Goal: Feedback & Contribution: Leave review/rating

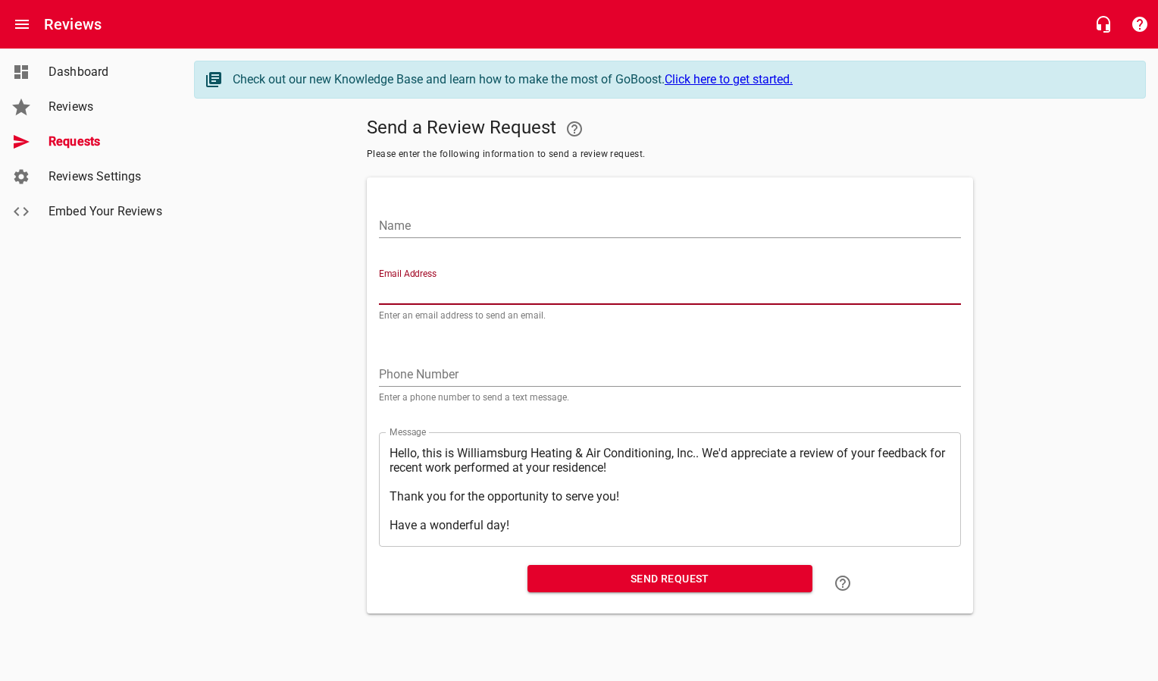
click at [404, 291] on input "Email Address" at bounding box center [670, 292] width 582 height 24
paste input "[EMAIL_ADDRESS][DOMAIN_NAME]"
type input "[EMAIL_ADDRESS][DOMAIN_NAME]"
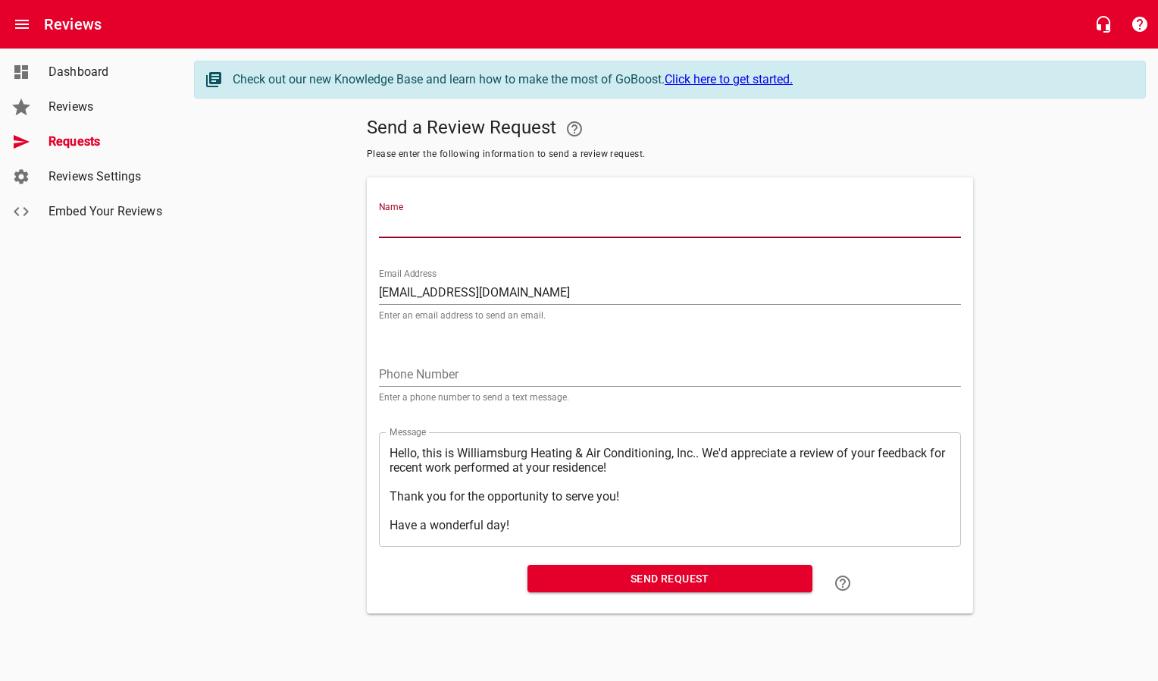
click at [419, 223] on input "Name" at bounding box center [670, 226] width 582 height 24
type input "[PERSON_NAME]"
click at [621, 578] on span "Send Request" at bounding box center [670, 578] width 261 height 19
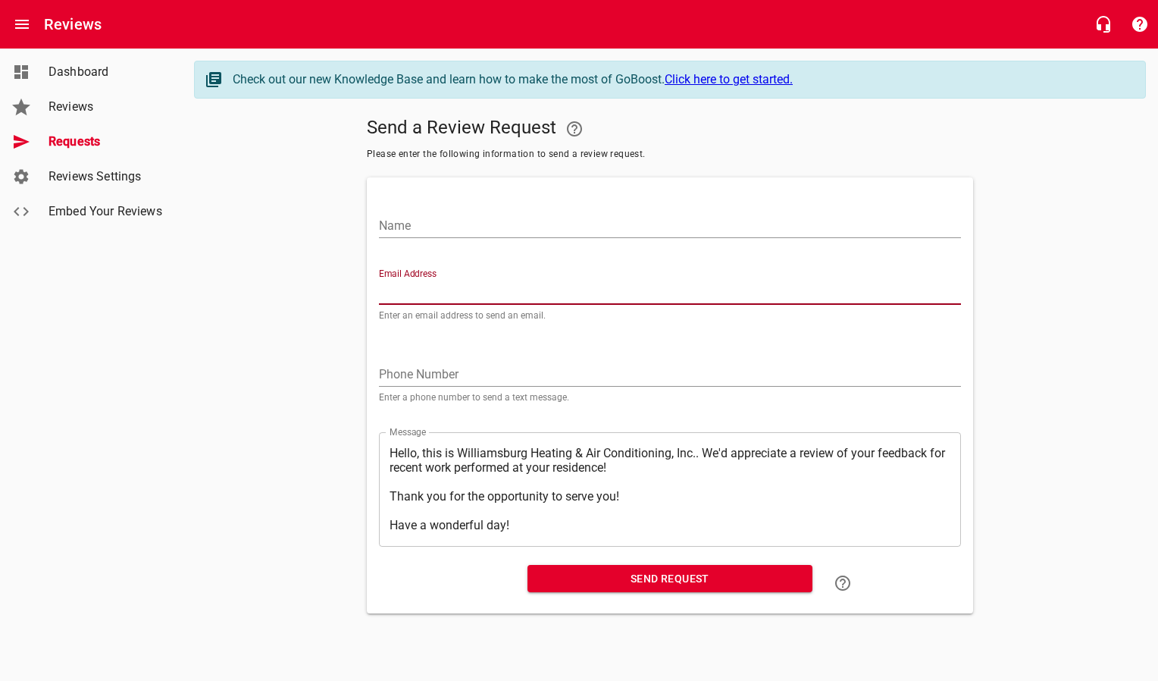
click at [412, 290] on input "Email Address" at bounding box center [670, 292] width 582 height 24
paste input "[EMAIL_ADDRESS][DOMAIN_NAME]"
type input "[EMAIL_ADDRESS][DOMAIN_NAME]"
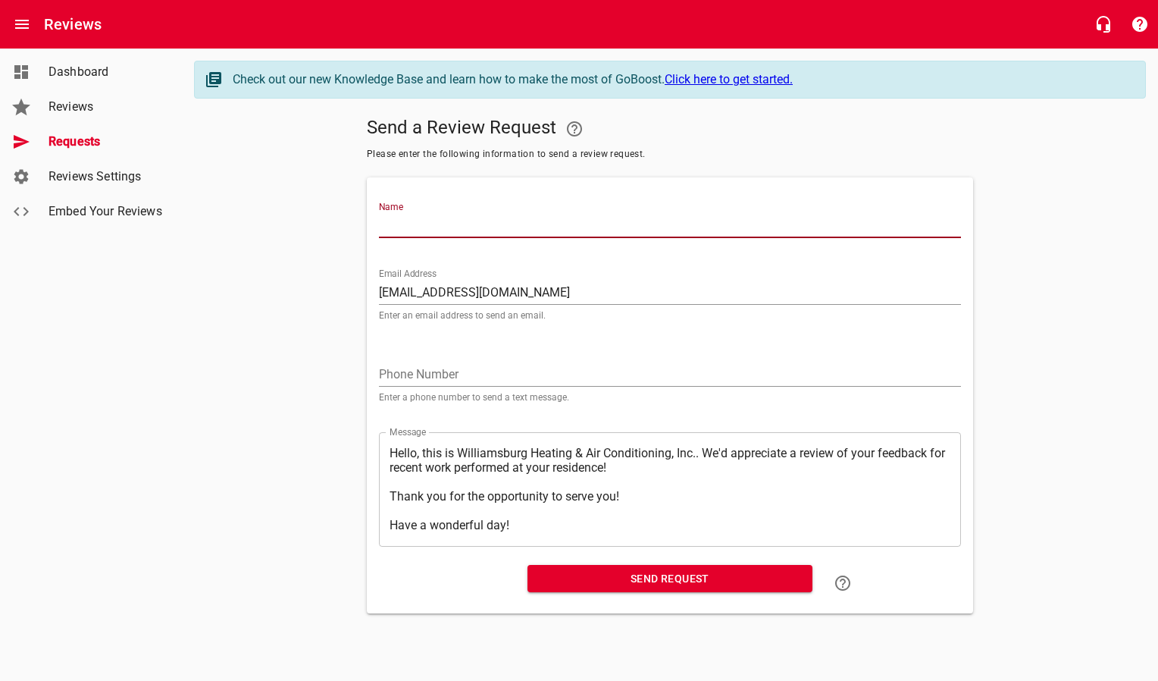
click at [419, 228] on input "Name" at bounding box center [670, 226] width 582 height 24
type input "[PERSON_NAME]"
click at [651, 577] on span "Send Request" at bounding box center [670, 578] width 261 height 19
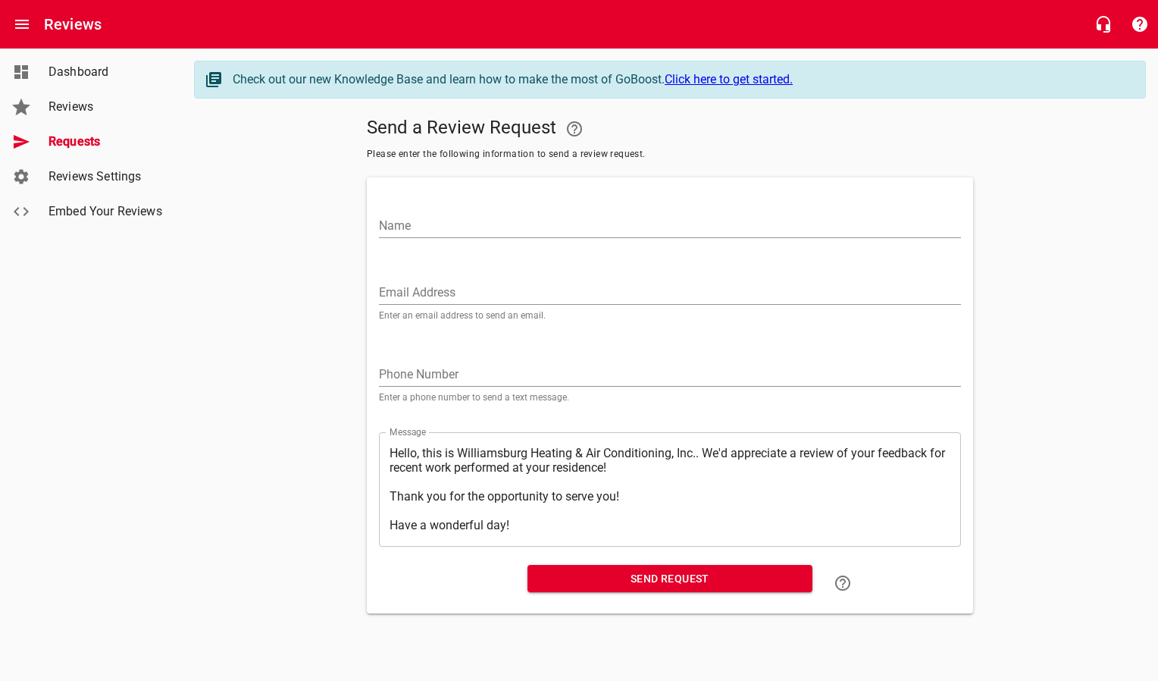
click at [521, 290] on input "Email Address" at bounding box center [670, 292] width 582 height 24
paste input "[EMAIL_ADDRESS][DOMAIN_NAME]"
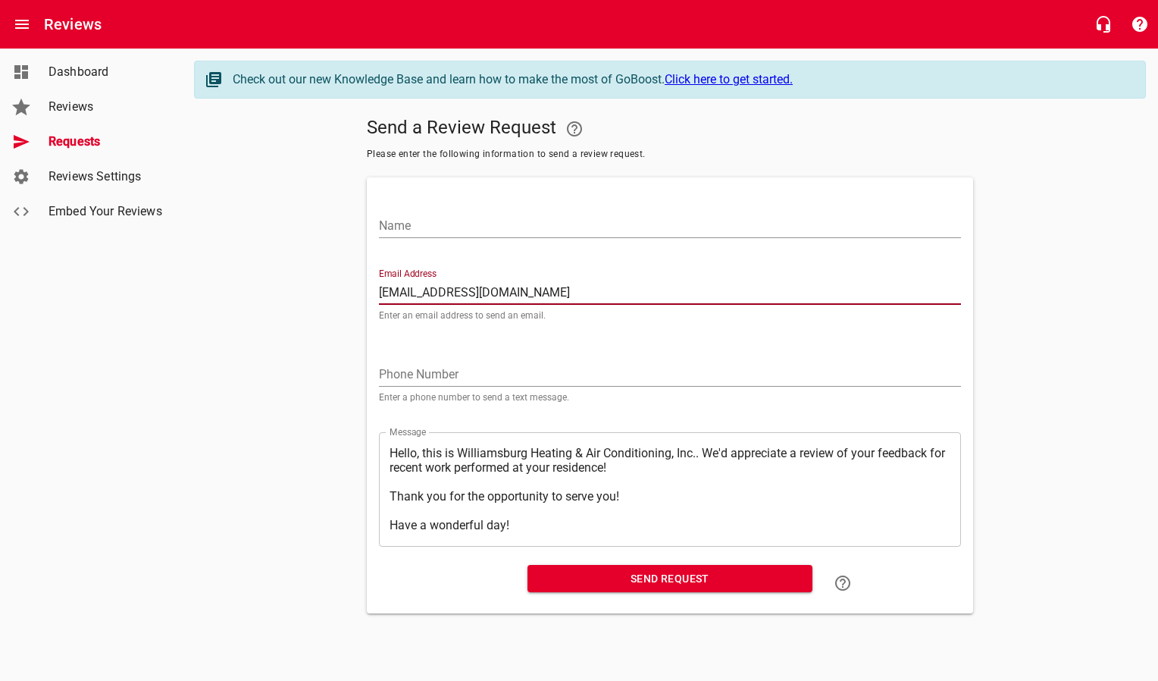
type input "[EMAIL_ADDRESS][DOMAIN_NAME]"
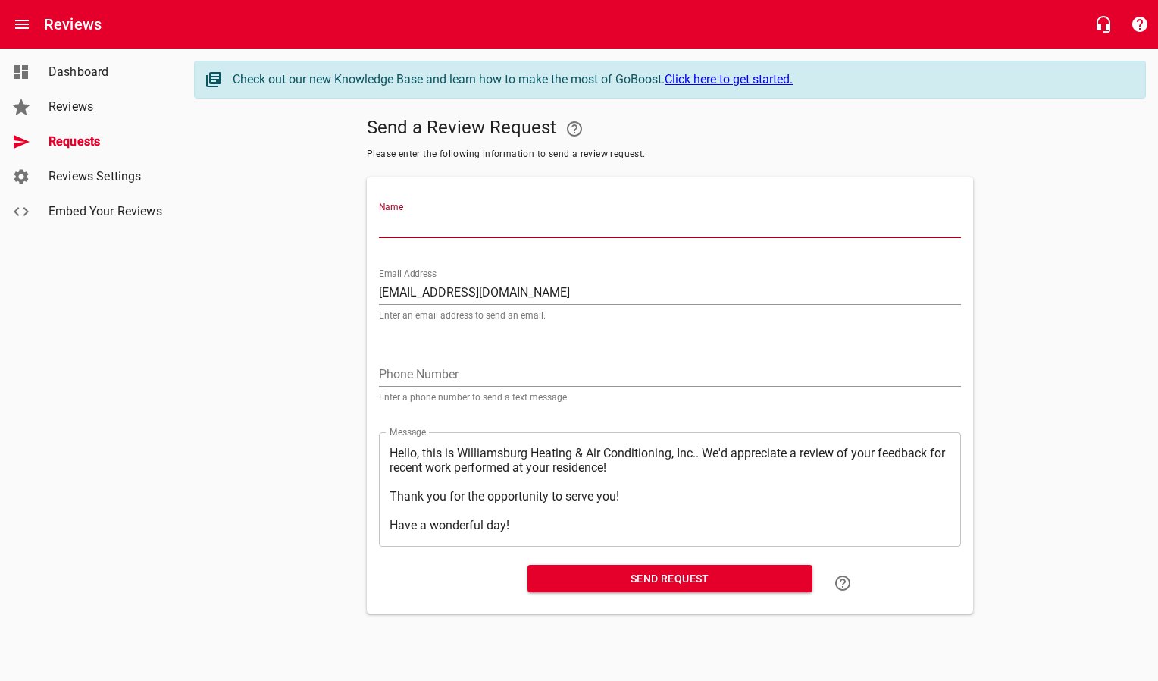
click at [477, 225] on input "Name" at bounding box center [670, 226] width 582 height 24
type input "[PERSON_NAME]"
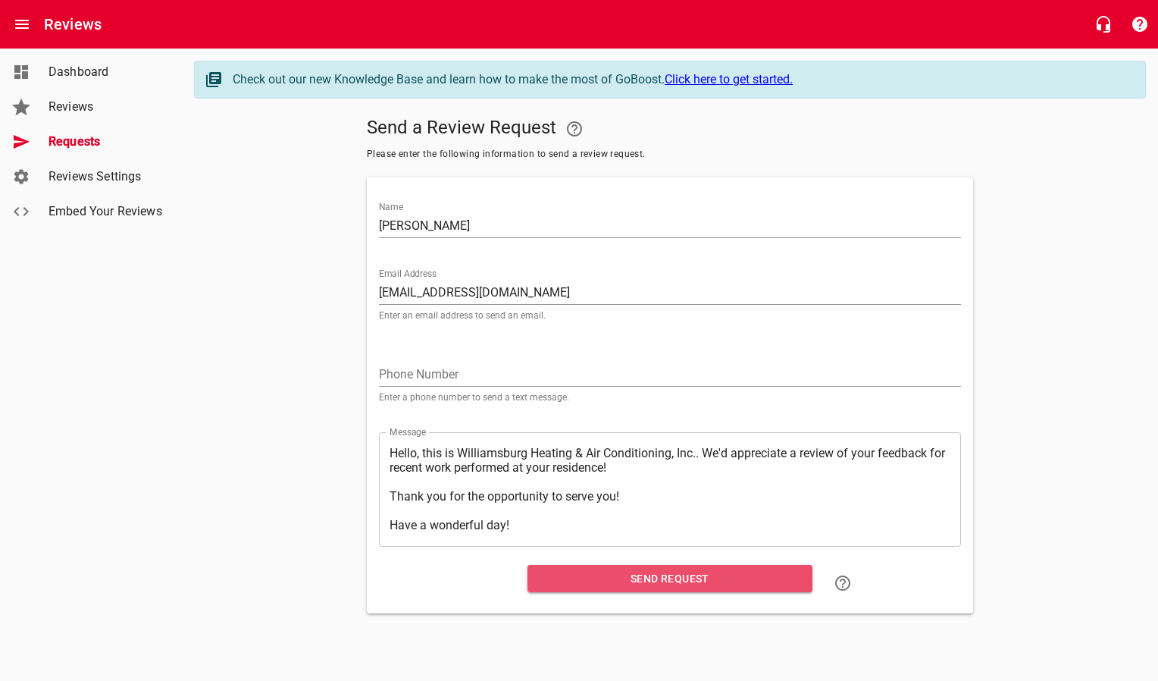
click at [642, 575] on span "Send Request" at bounding box center [670, 578] width 261 height 19
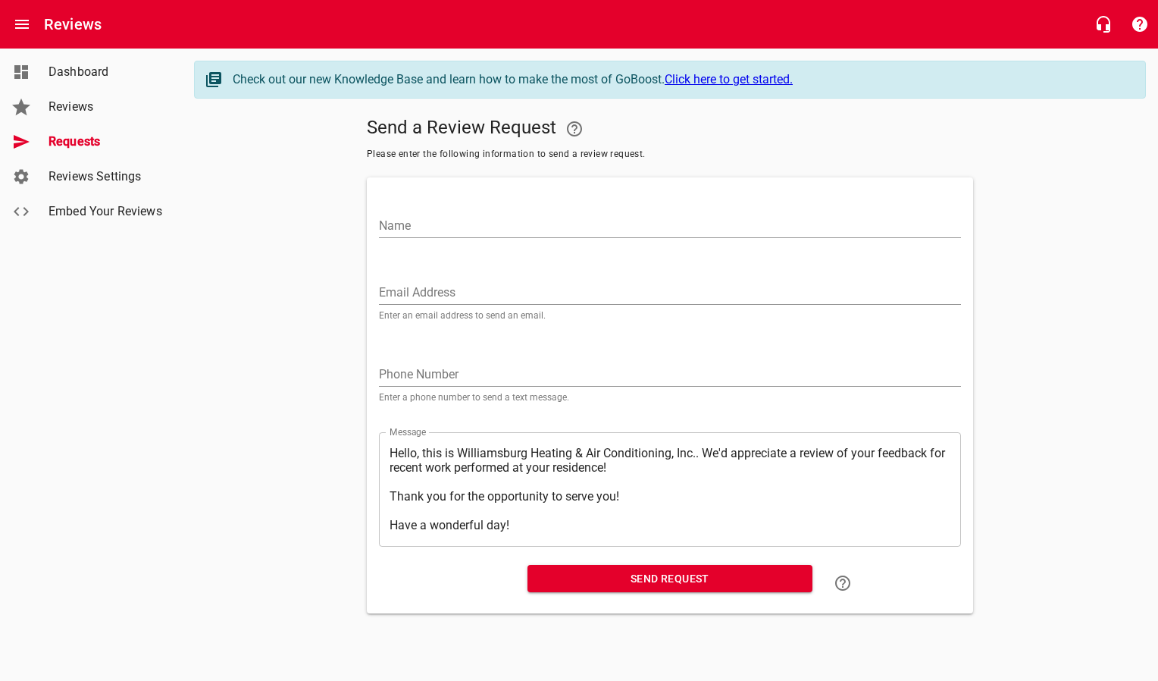
click at [436, 293] on input "Email Address" at bounding box center [670, 292] width 582 height 24
paste input "[EMAIL_ADDRESS][DOMAIN_NAME]"
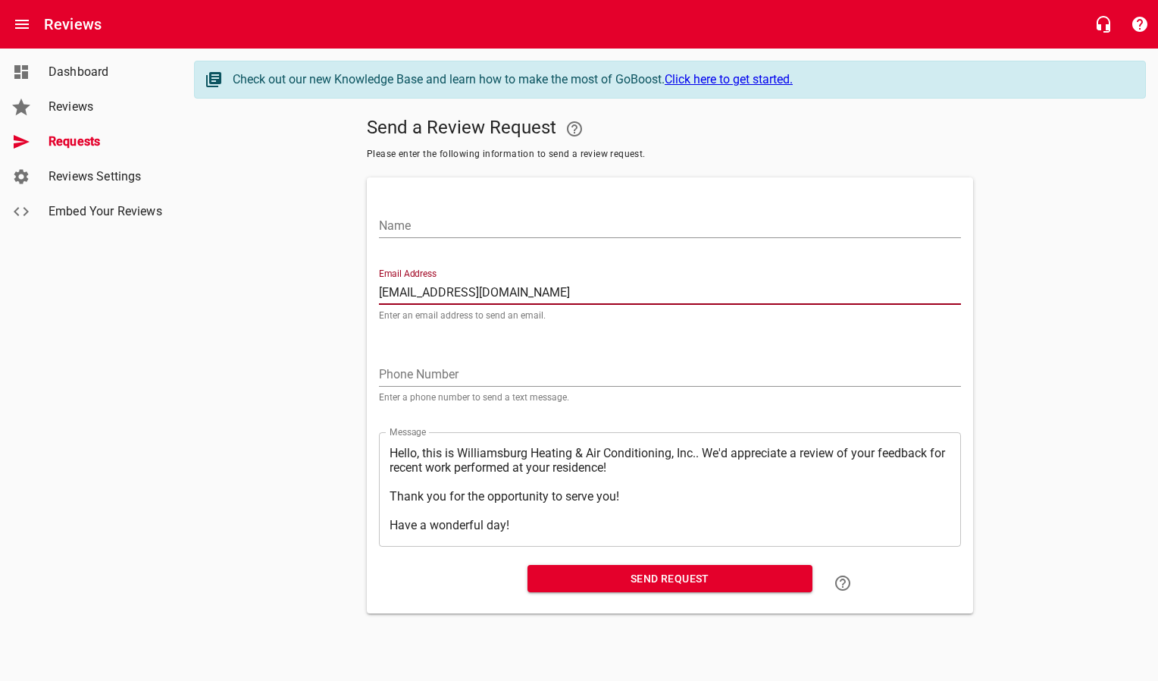
type input "[EMAIL_ADDRESS][DOMAIN_NAME]"
click at [439, 237] on div "Name" at bounding box center [670, 216] width 594 height 67
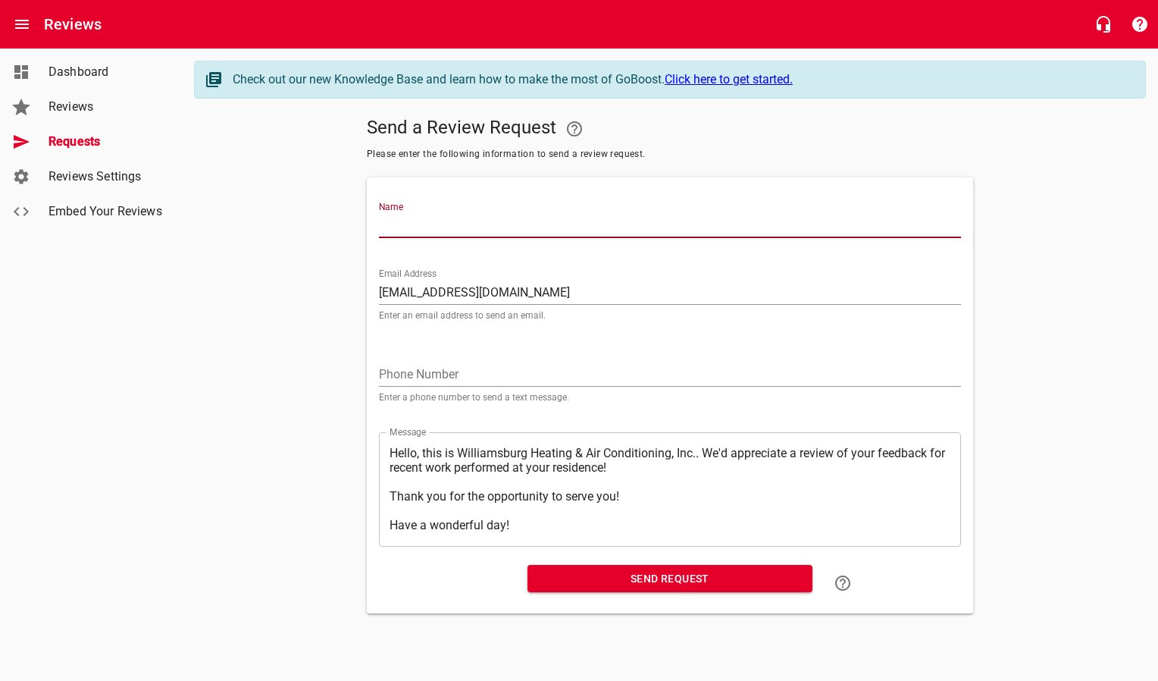
click at [439, 232] on input "Name" at bounding box center [670, 226] width 582 height 24
click at [434, 225] on input "Name" at bounding box center [670, 226] width 582 height 24
type input "[PERSON_NAME]"
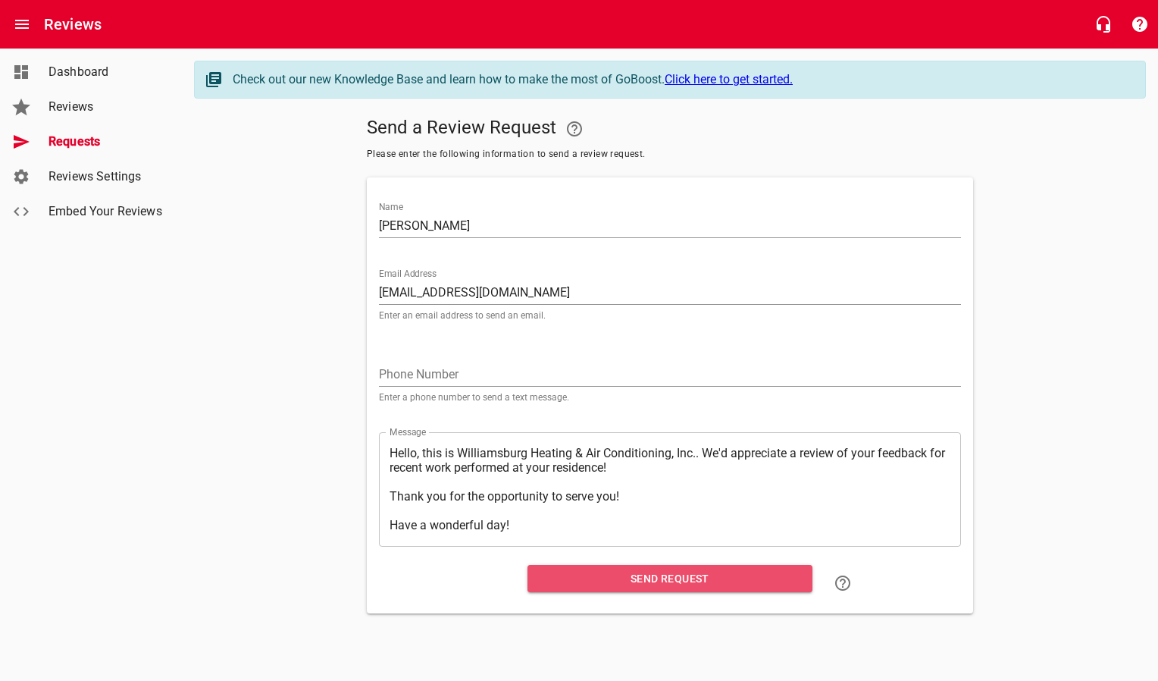
click at [540, 578] on button "Send Request" at bounding box center [670, 579] width 285 height 28
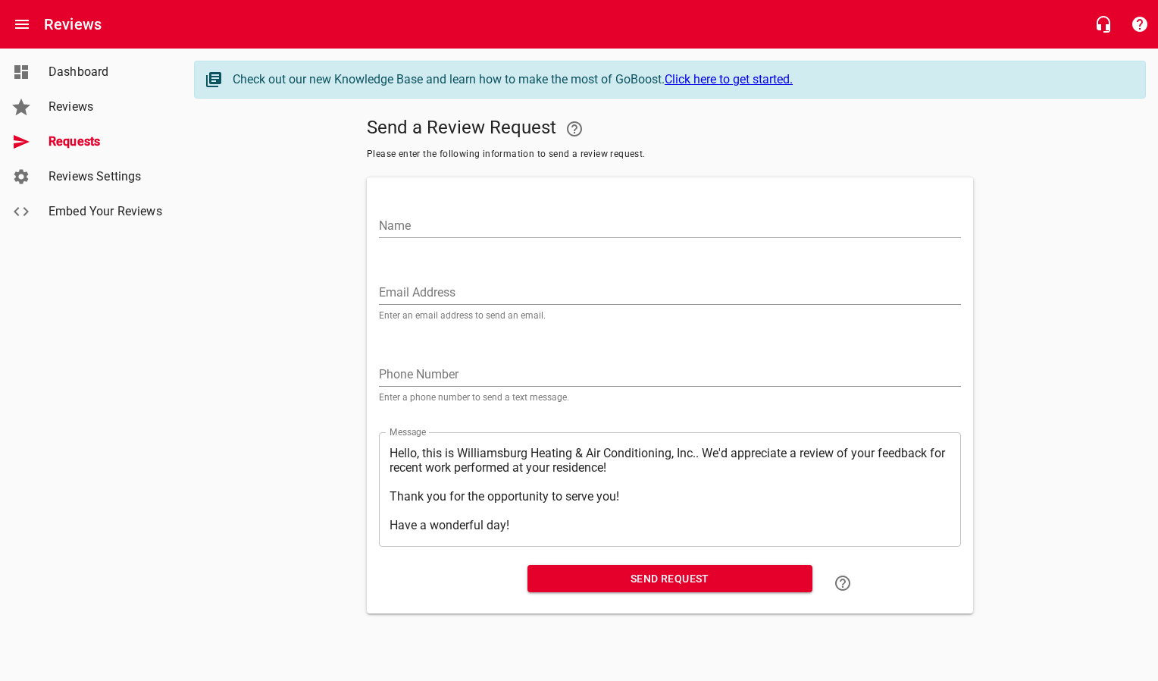
click at [457, 288] on input "Email Address" at bounding box center [670, 292] width 582 height 24
paste input "[EMAIL_ADDRESS][DOMAIN_NAME]"
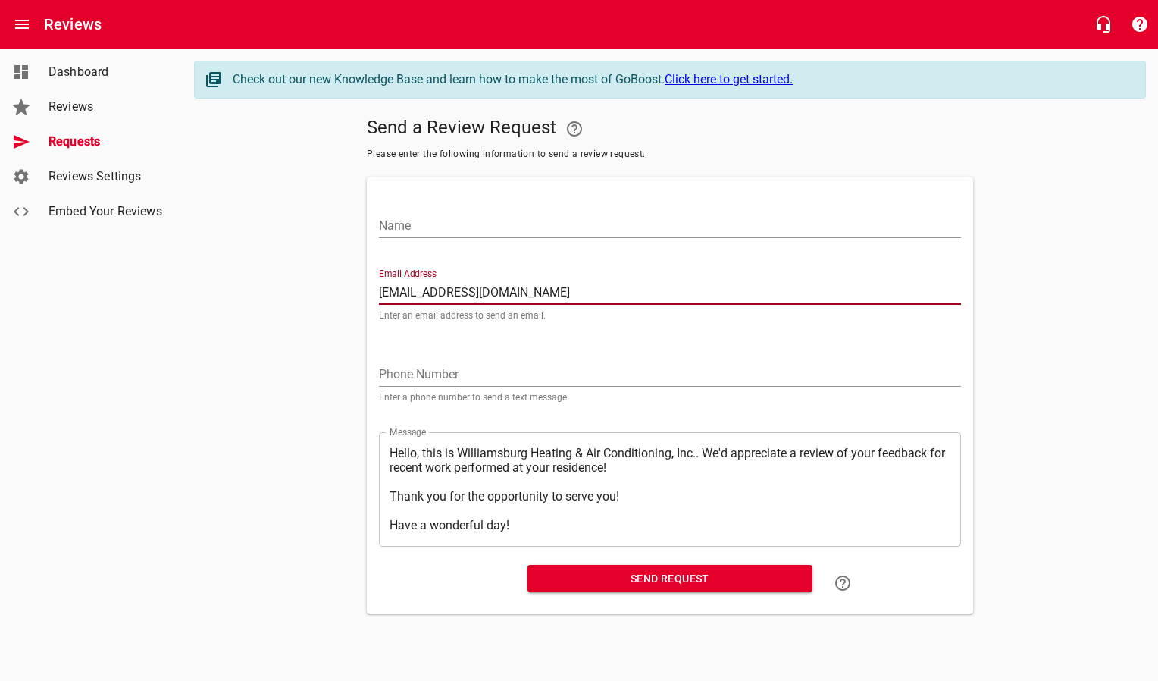
type input "[EMAIL_ADDRESS][DOMAIN_NAME]"
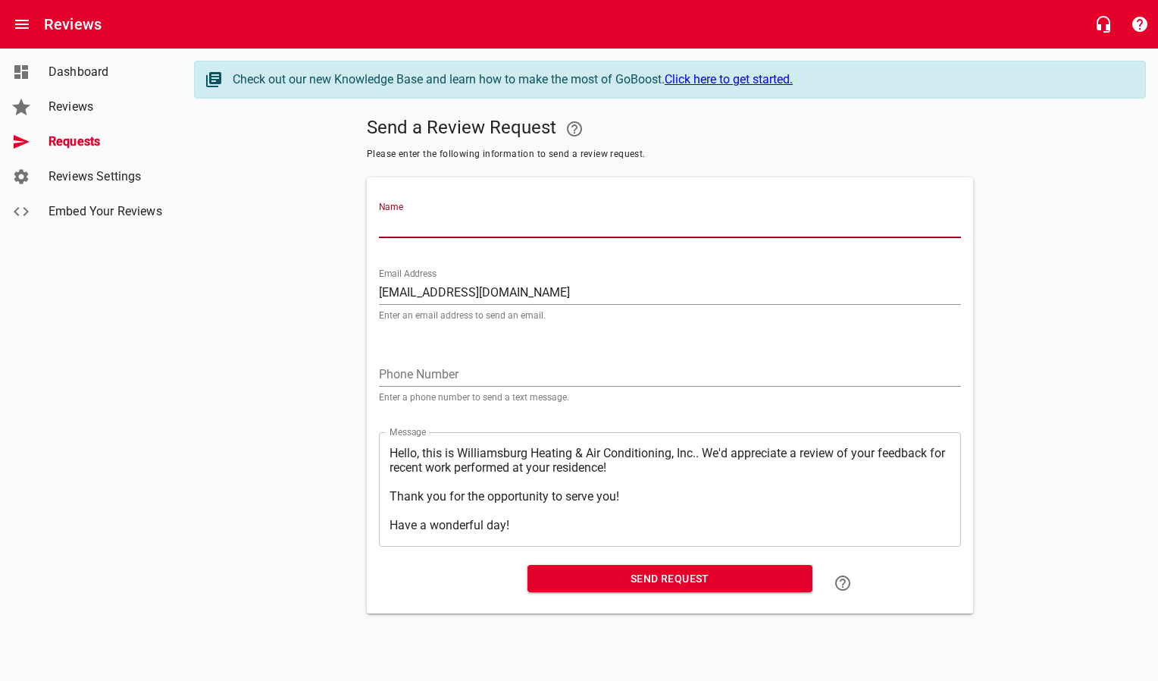
click at [441, 227] on input "Name" at bounding box center [670, 226] width 582 height 24
type input "[PERSON_NAME]"
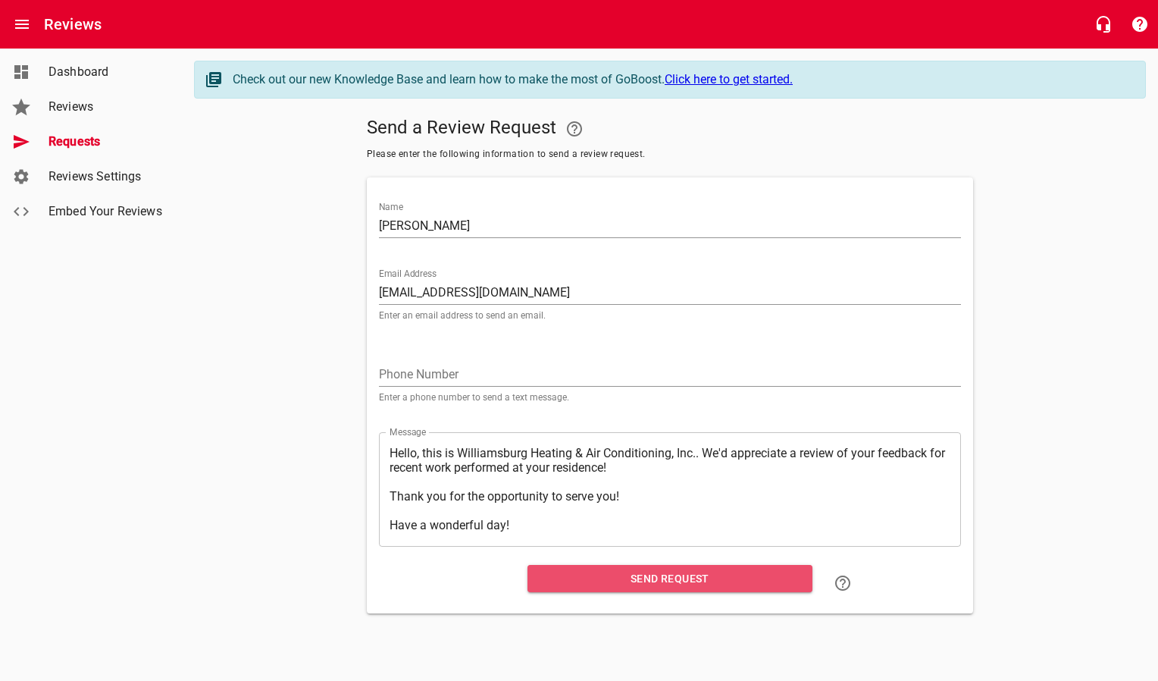
click at [581, 576] on span "Send Request" at bounding box center [670, 578] width 261 height 19
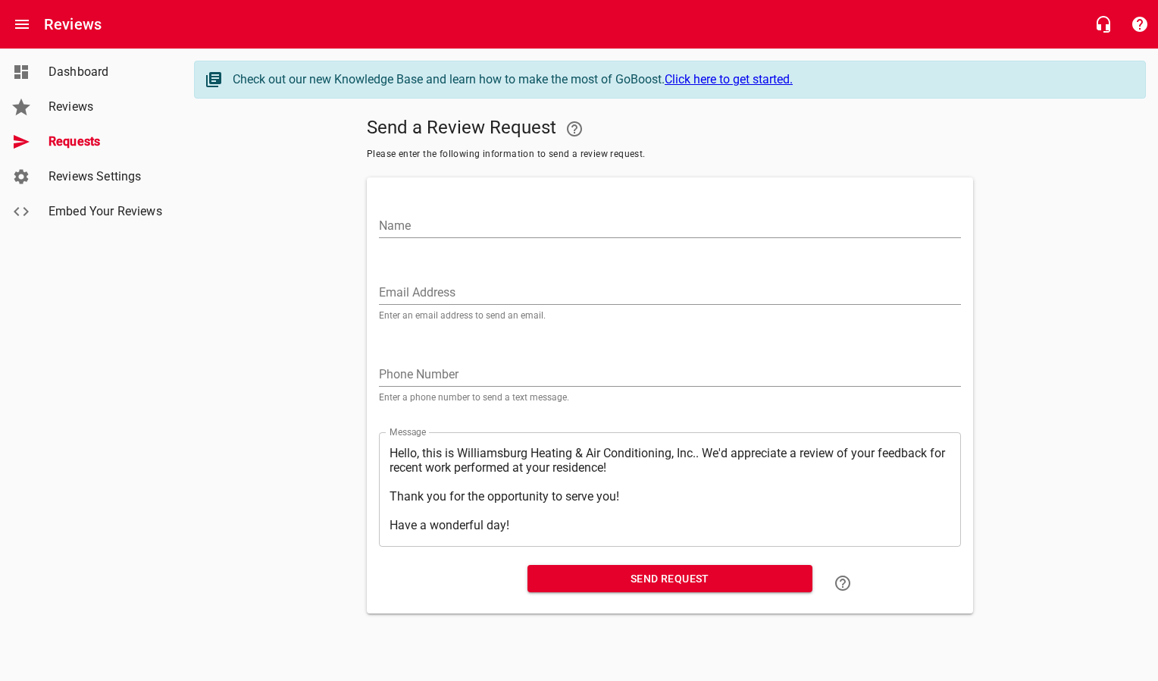
click at [484, 297] on input "Email Address" at bounding box center [670, 292] width 582 height 24
paste input "[EMAIL_ADDRESS][DOMAIN_NAME]"
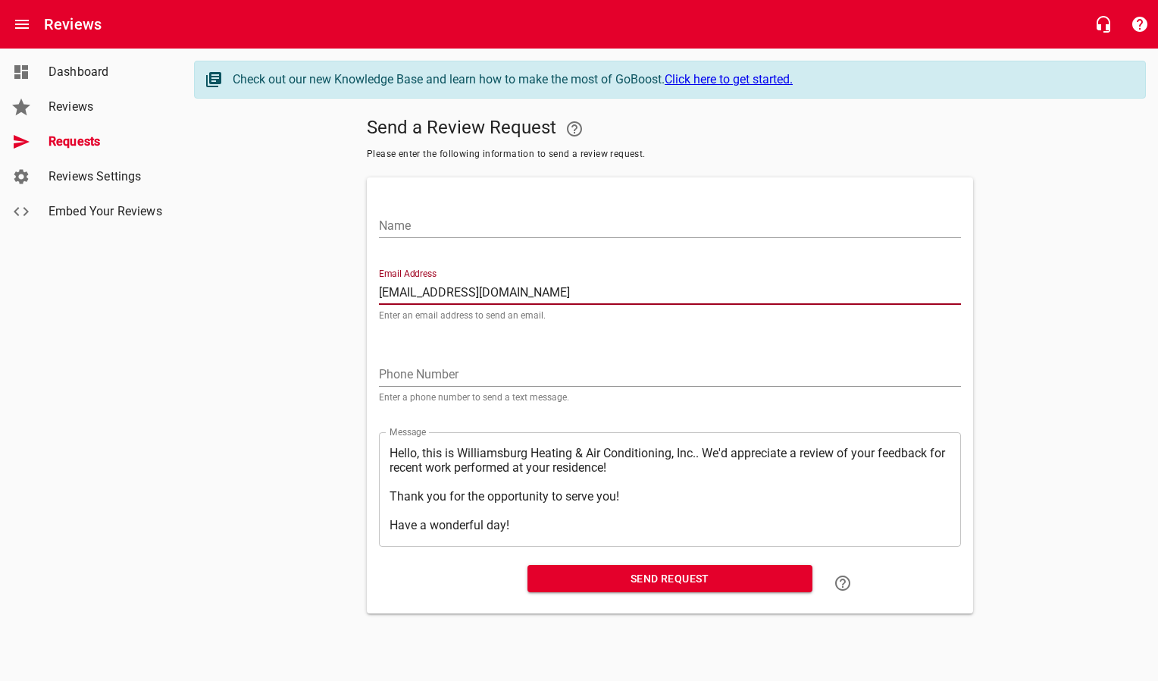
type input "[EMAIL_ADDRESS][DOMAIN_NAME]"
click at [470, 224] on input "Name" at bounding box center [670, 226] width 582 height 24
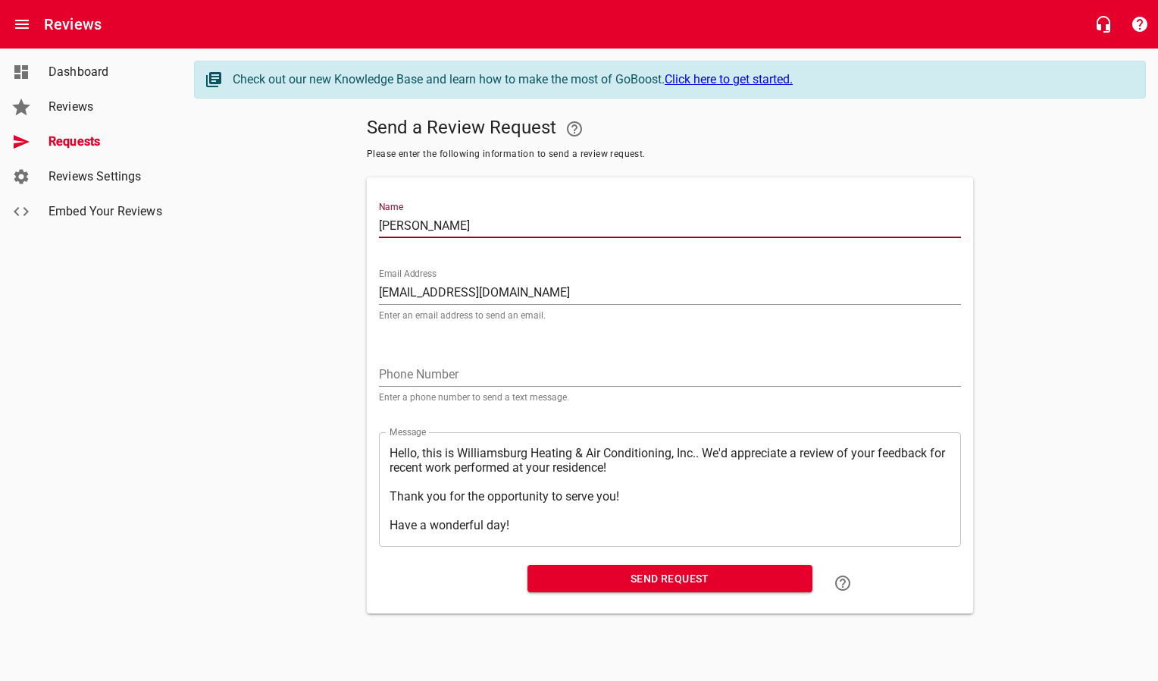
type input "[PERSON_NAME]"
click at [584, 587] on span "Send Request" at bounding box center [670, 578] width 261 height 19
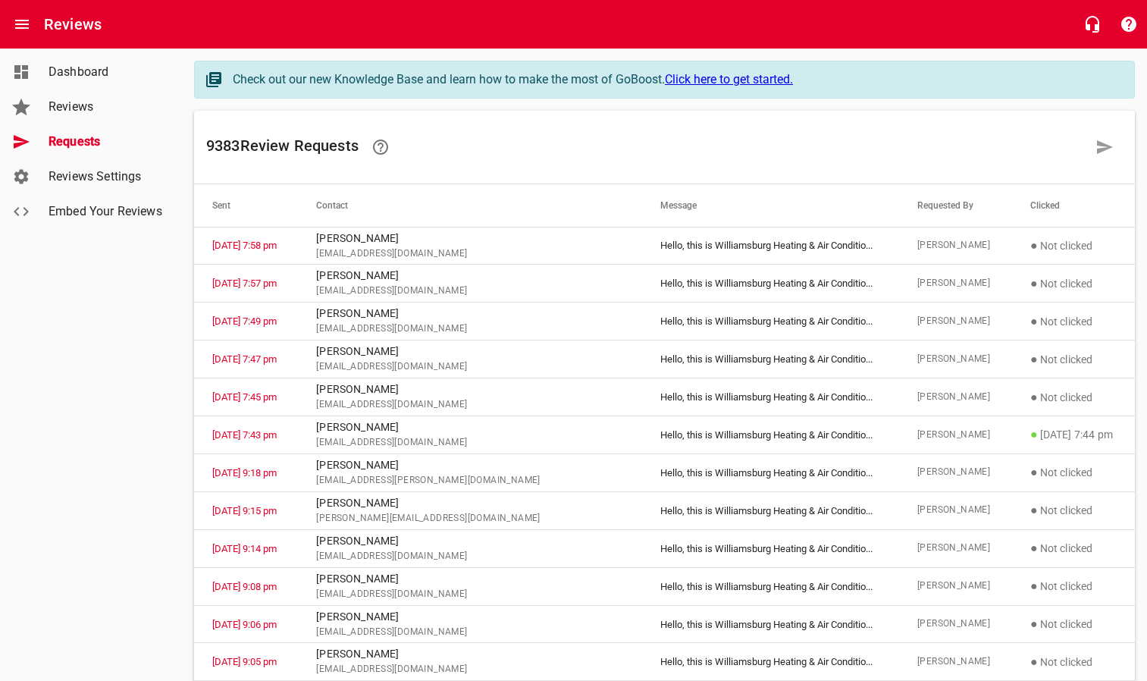
click at [101, 13] on h6 "Reviews" at bounding box center [73, 24] width 58 height 24
